Goal: Book appointment/travel/reservation

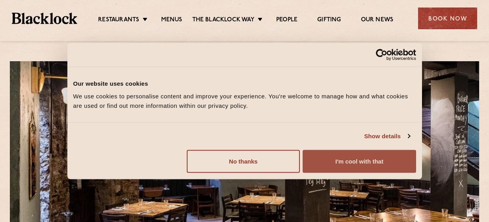
click at [383, 159] on button "I'm cool with that" at bounding box center [359, 160] width 113 height 23
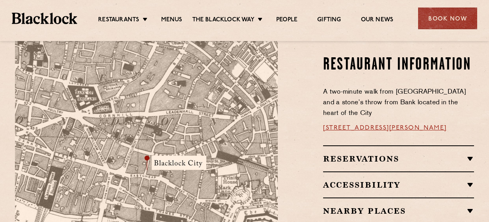
scroll to position [474, 0]
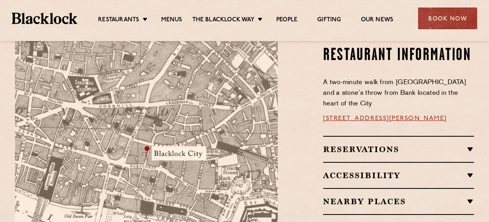
click at [331, 144] on h2 "Reservations" at bounding box center [398, 148] width 151 height 9
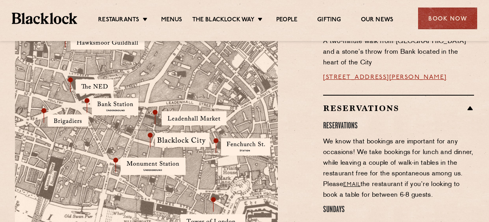
click at [299, 124] on div "Restaurant Information A two-minute walk from Monument tube station and a stone…" at bounding box center [382, 222] width 196 height 434
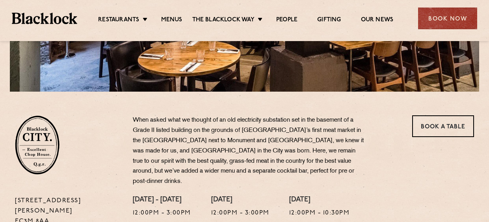
scroll to position [197, 0]
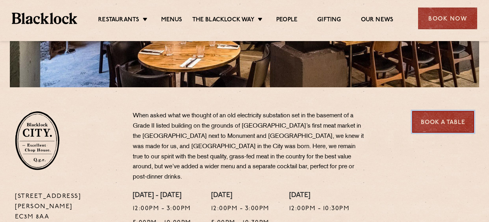
click at [452, 124] on link "Book a Table" at bounding box center [444, 122] width 62 height 22
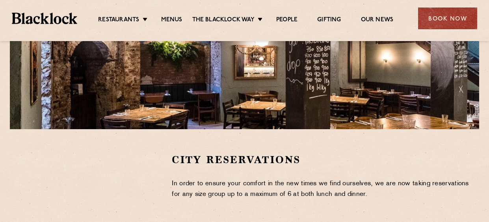
scroll to position [254, 0]
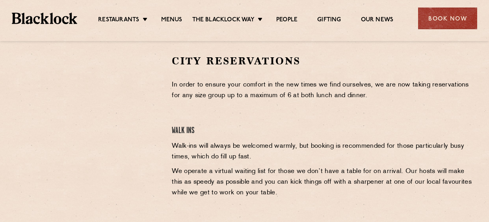
click at [22, 97] on div at bounding box center [87, 113] width 145 height 119
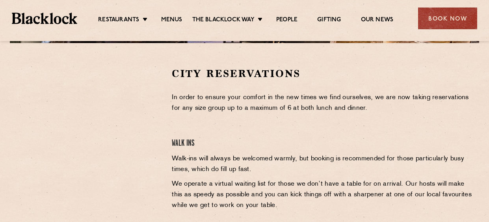
scroll to position [192, 0]
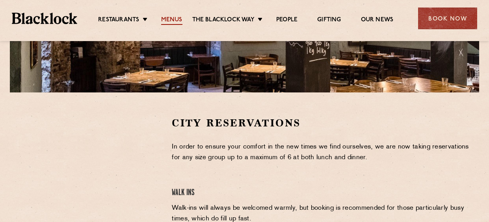
click at [175, 20] on link "Menus" at bounding box center [171, 20] width 21 height 9
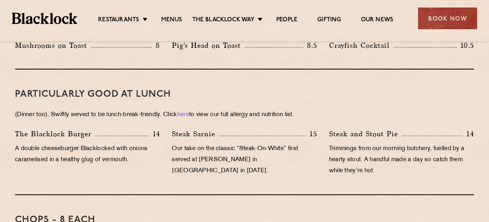
scroll to position [475, 0]
